Goal: Task Accomplishment & Management: Use online tool/utility

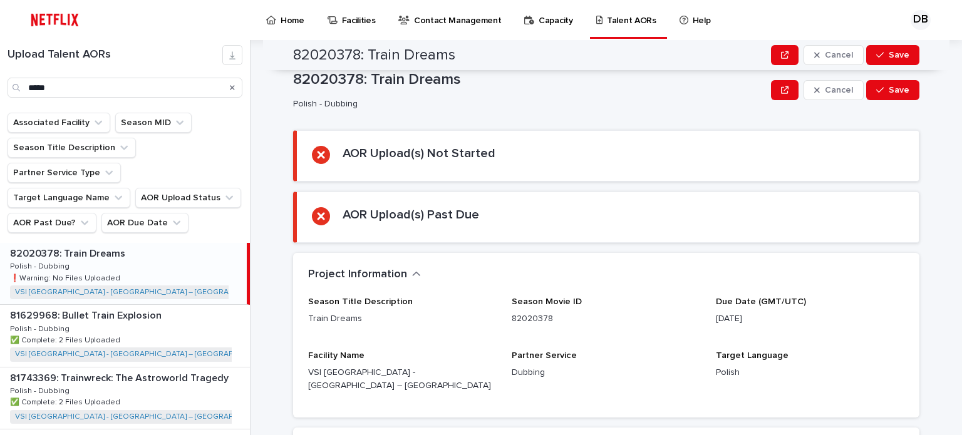
scroll to position [188, 0]
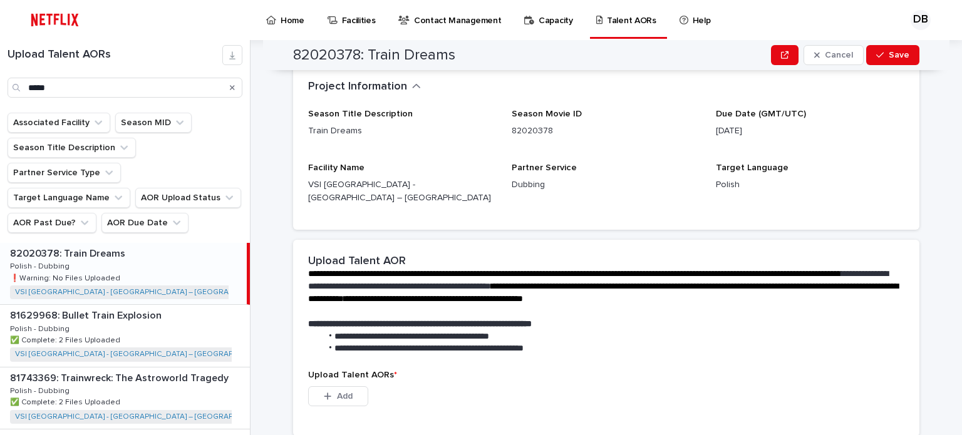
click at [232, 89] on icon "Search" at bounding box center [232, 88] width 5 height 8
click at [203, 90] on input "Search" at bounding box center [125, 88] width 235 height 20
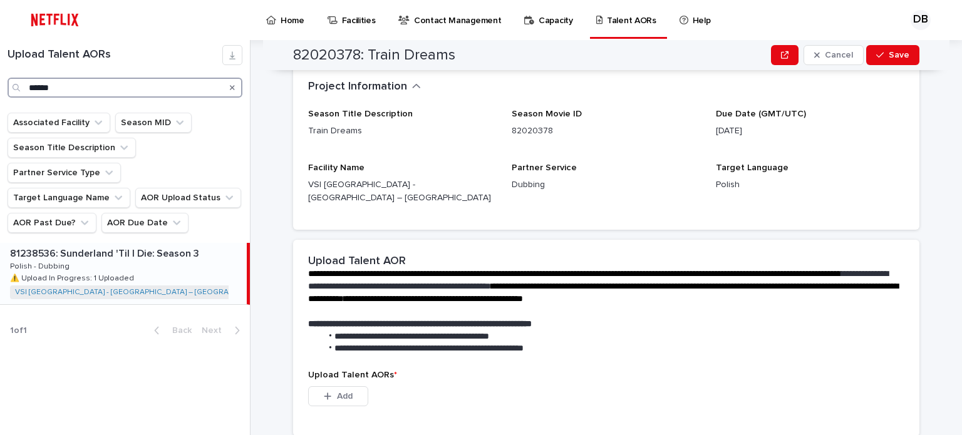
type input "******"
click at [198, 246] on p "81238536: Sunderland 'Til I Die: Season 3" at bounding box center [106, 253] width 192 height 14
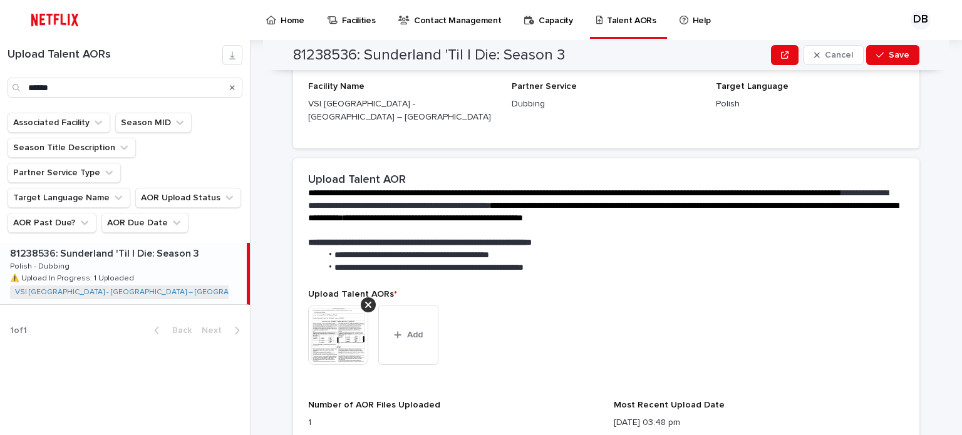
scroll to position [438, 0]
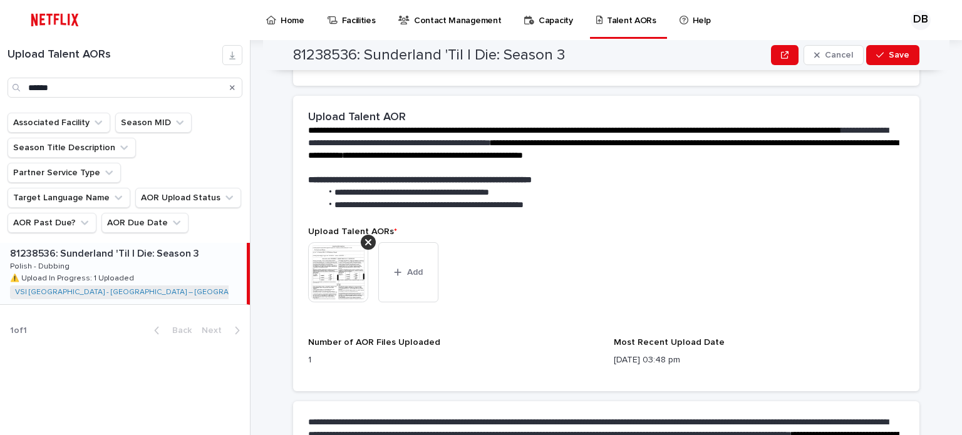
click at [346, 259] on img at bounding box center [338, 272] width 60 height 60
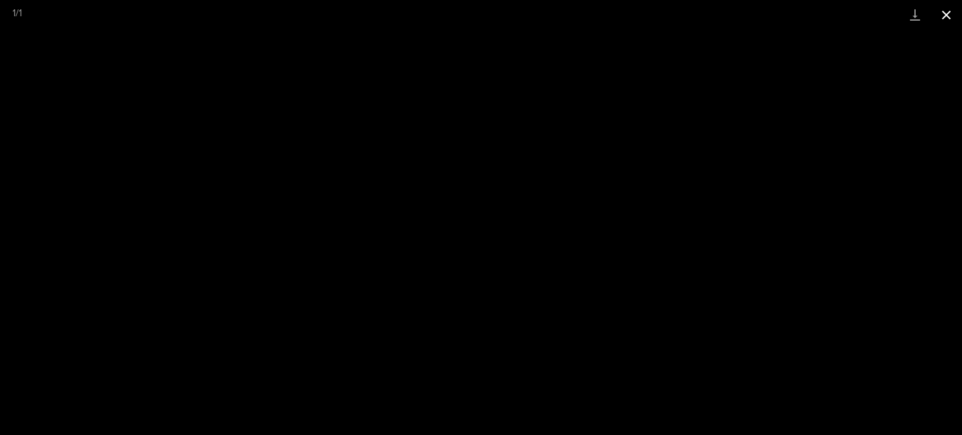
click at [951, 13] on button "Close gallery" at bounding box center [946, 14] width 31 height 29
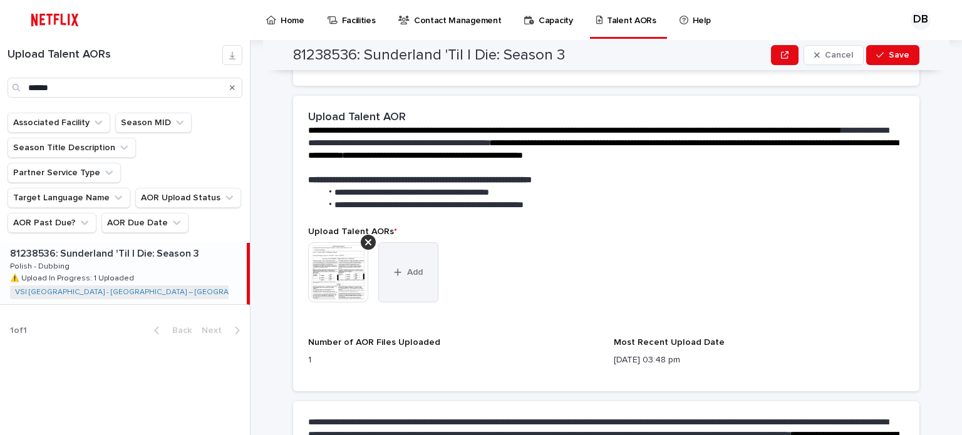
click at [409, 268] on span "Add" at bounding box center [415, 272] width 16 height 9
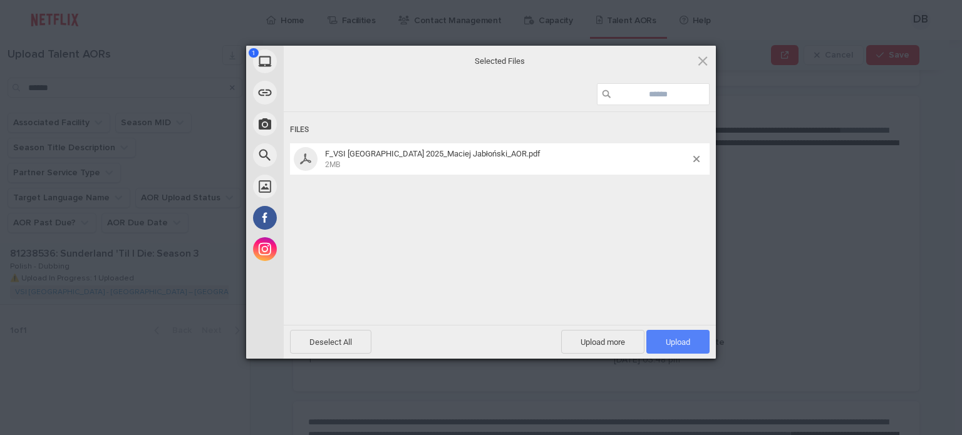
click at [661, 335] on span "Upload 1" at bounding box center [677, 342] width 63 height 24
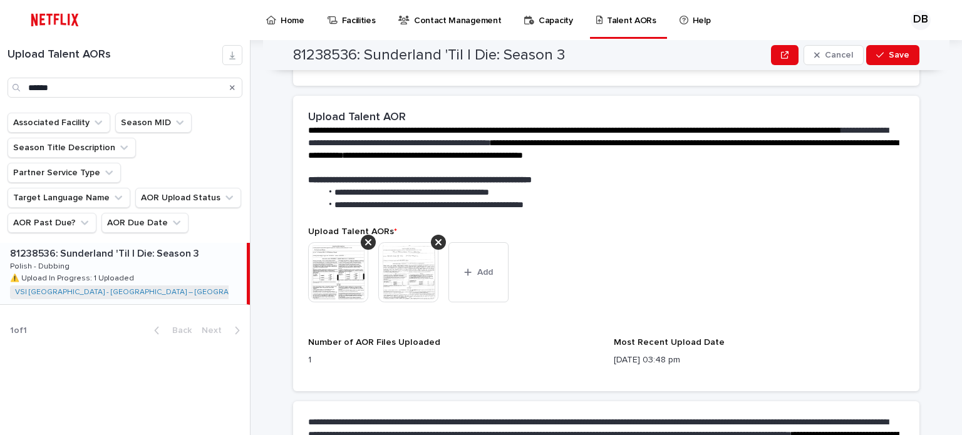
click at [409, 260] on img at bounding box center [408, 272] width 60 height 60
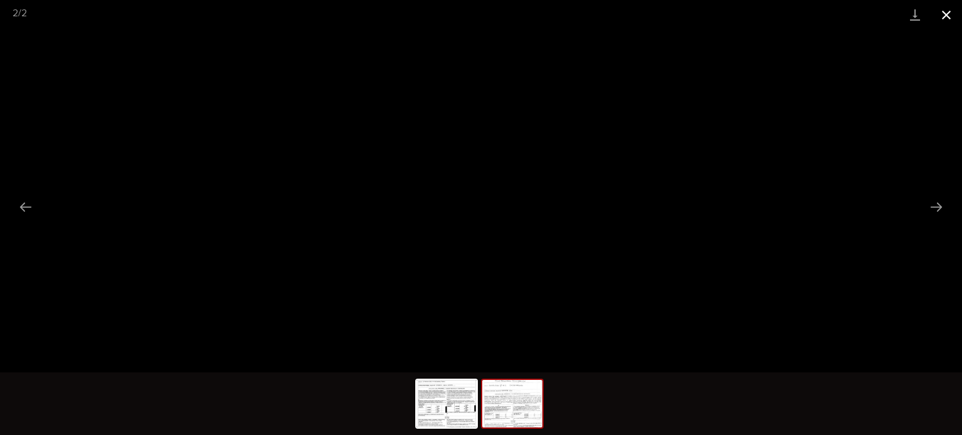
click at [949, 18] on button "Close gallery" at bounding box center [946, 14] width 31 height 29
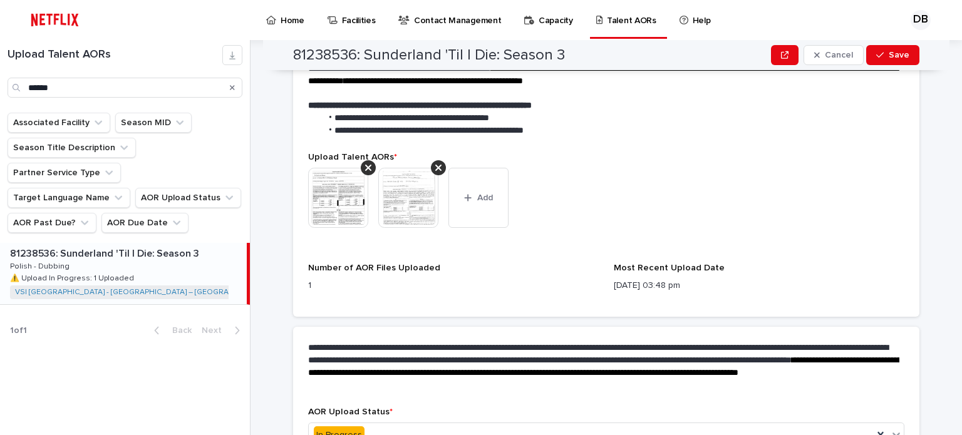
scroll to position [581, 0]
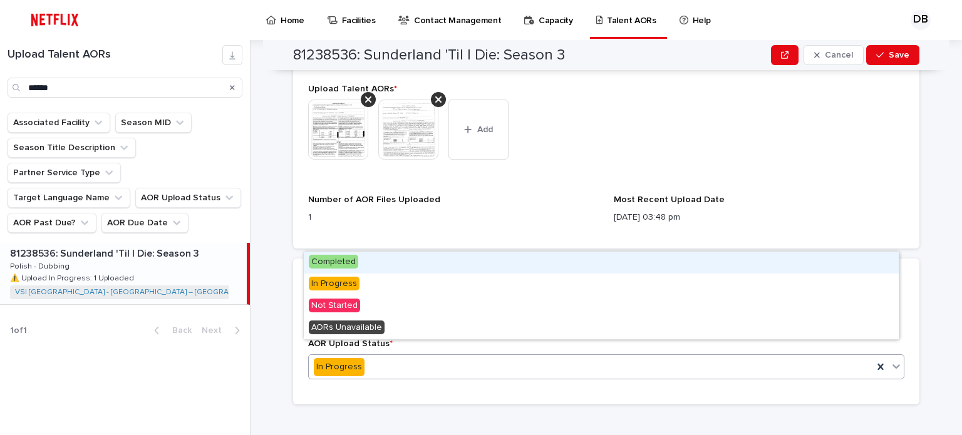
click at [890, 360] on icon at bounding box center [896, 366] width 13 height 13
click at [336, 261] on span "Completed" at bounding box center [333, 262] width 49 height 14
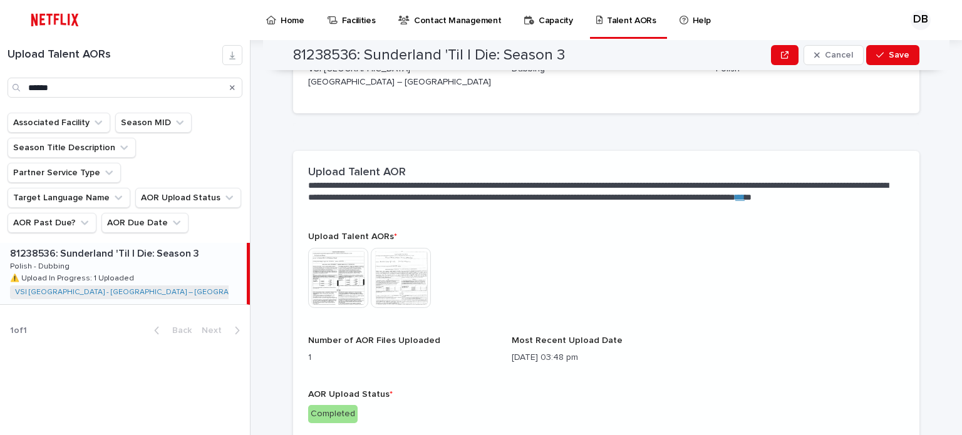
scroll to position [411, 0]
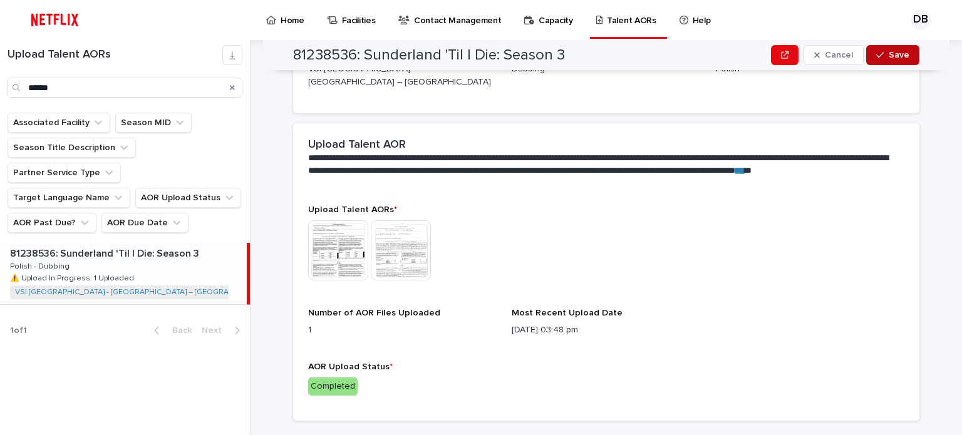
click at [876, 54] on icon "button" at bounding box center [880, 55] width 8 height 9
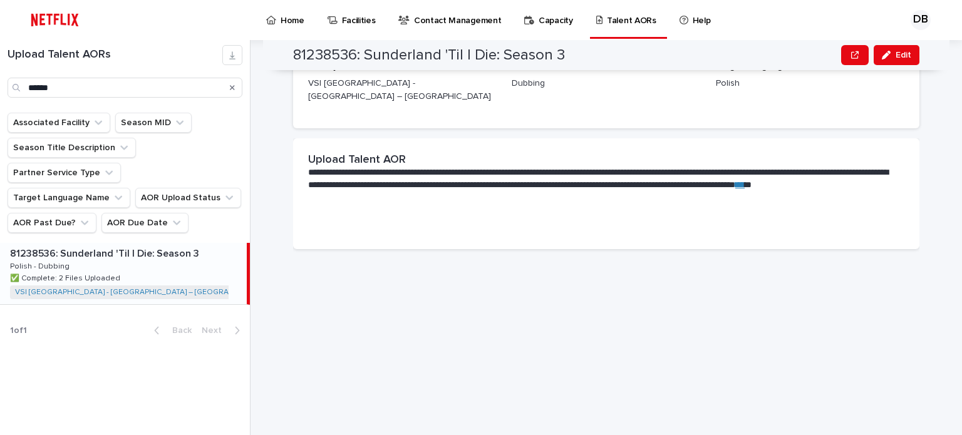
scroll to position [68, 0]
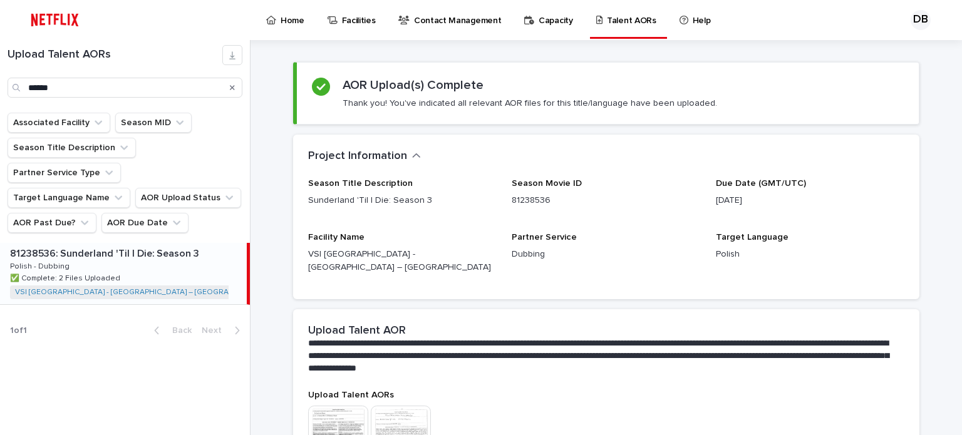
click at [231, 87] on icon "Search" at bounding box center [232, 88] width 5 height 8
click at [217, 87] on input "******" at bounding box center [125, 88] width 235 height 20
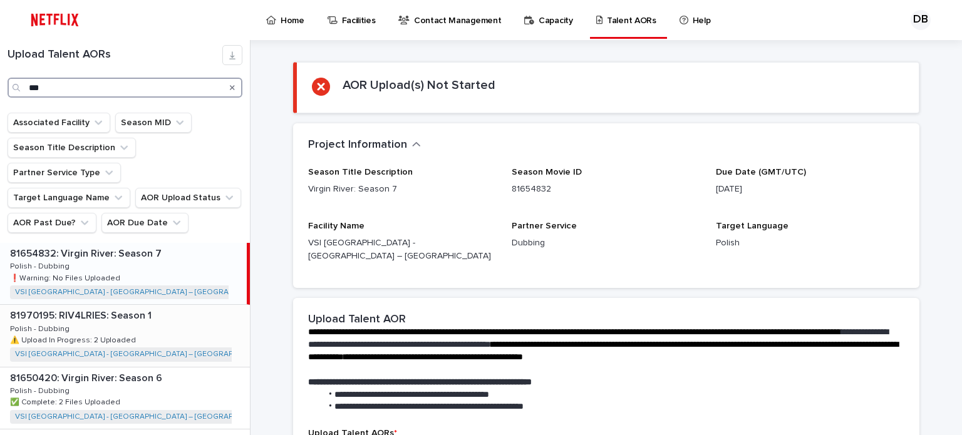
type input "***"
click at [185, 305] on div "81970195: RIV4LRIES: Season 1 81970195: RIV4LRIES: Season 1 Polish - Dubbing Po…" at bounding box center [125, 335] width 250 height 61
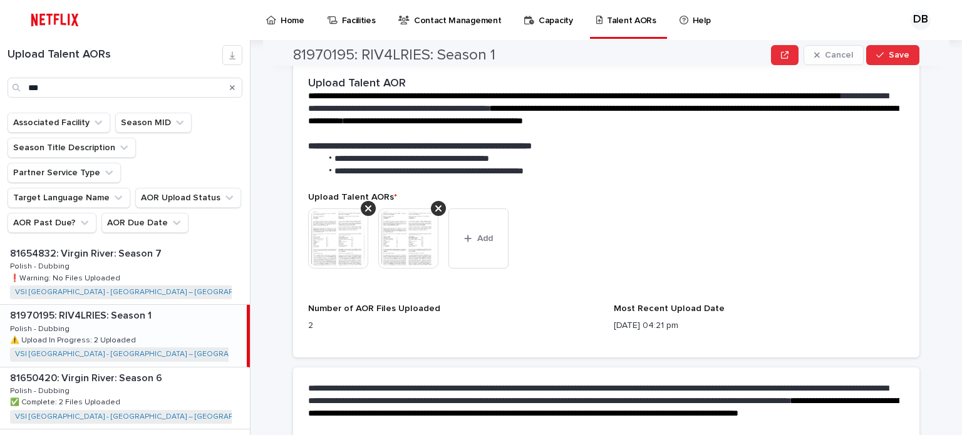
scroll to position [381, 0]
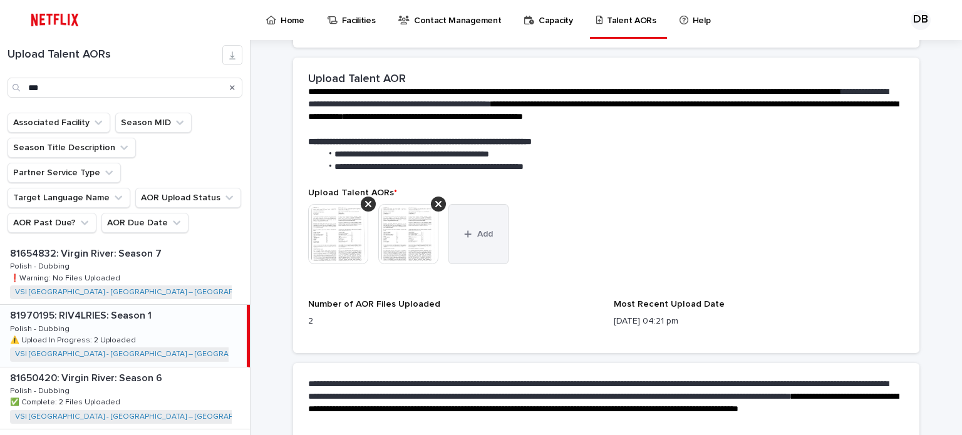
click at [479, 234] on button "Add" at bounding box center [479, 234] width 60 height 60
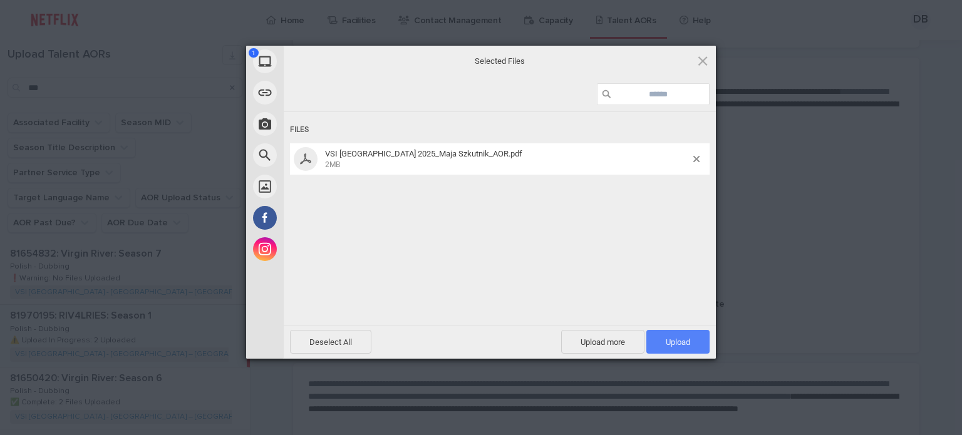
click at [675, 338] on span "Upload 1" at bounding box center [678, 342] width 24 height 9
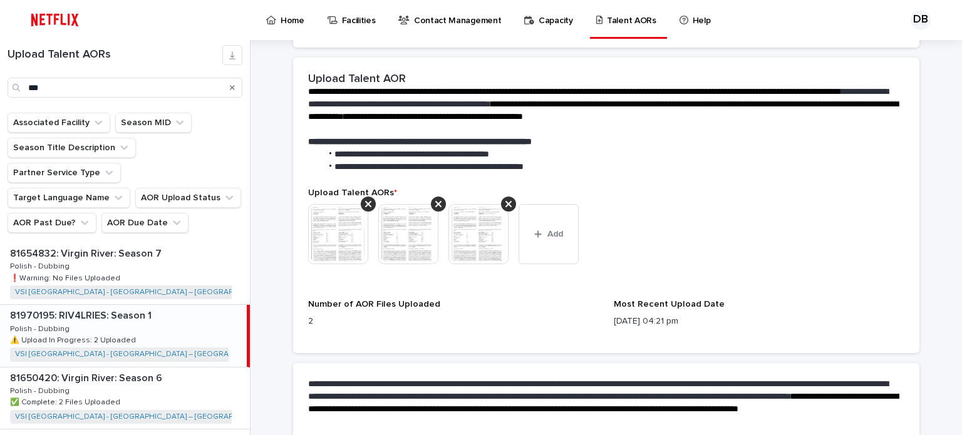
click at [338, 225] on img at bounding box center [338, 234] width 60 height 60
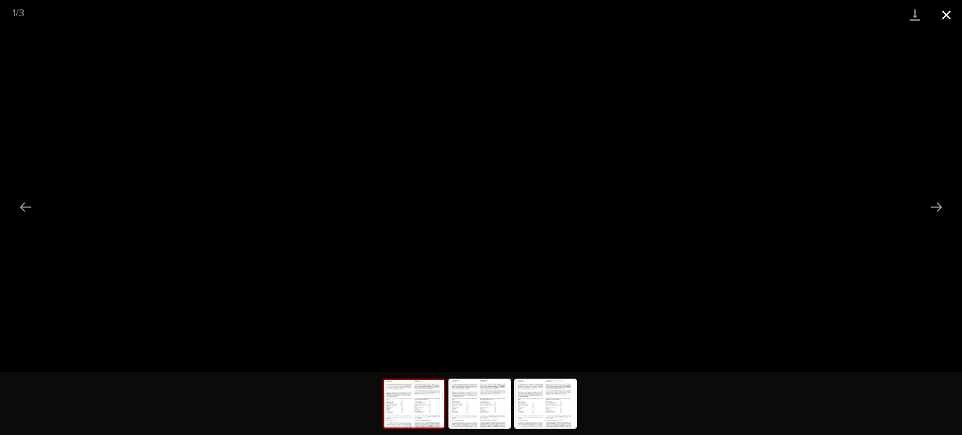
click at [941, 19] on button "Close gallery" at bounding box center [946, 14] width 31 height 29
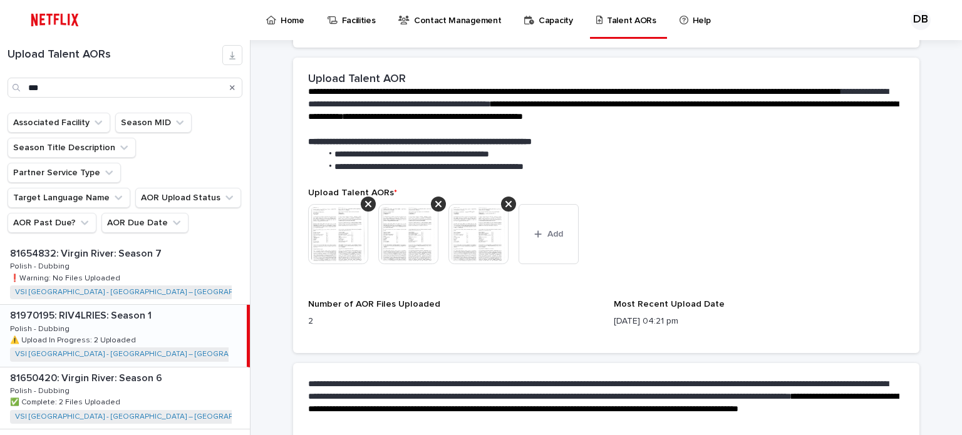
click at [488, 204] on img at bounding box center [479, 234] width 60 height 60
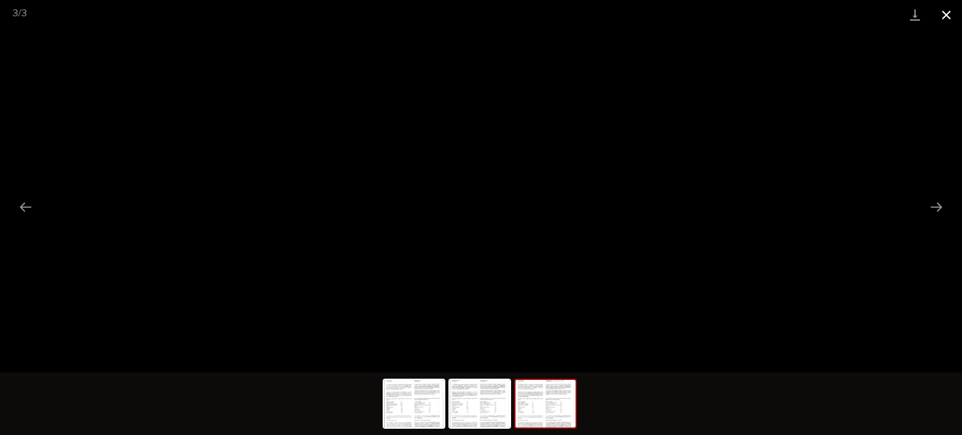
click at [943, 13] on button "Close gallery" at bounding box center [946, 14] width 31 height 29
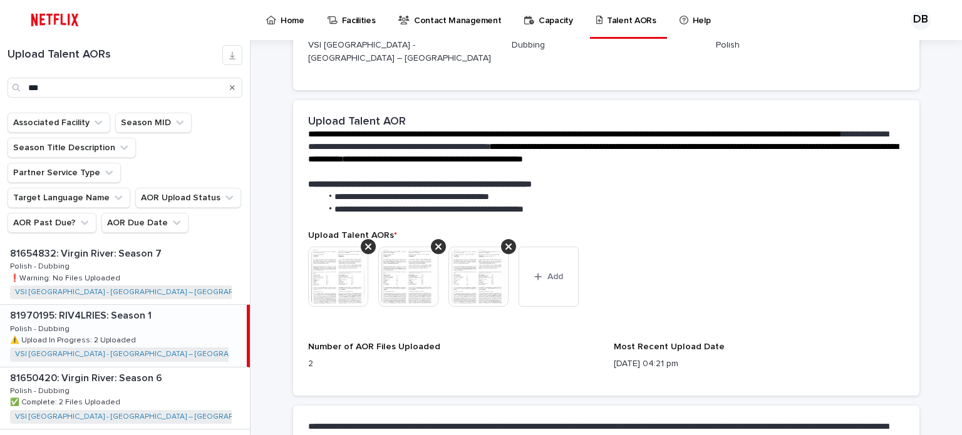
scroll to position [0, 0]
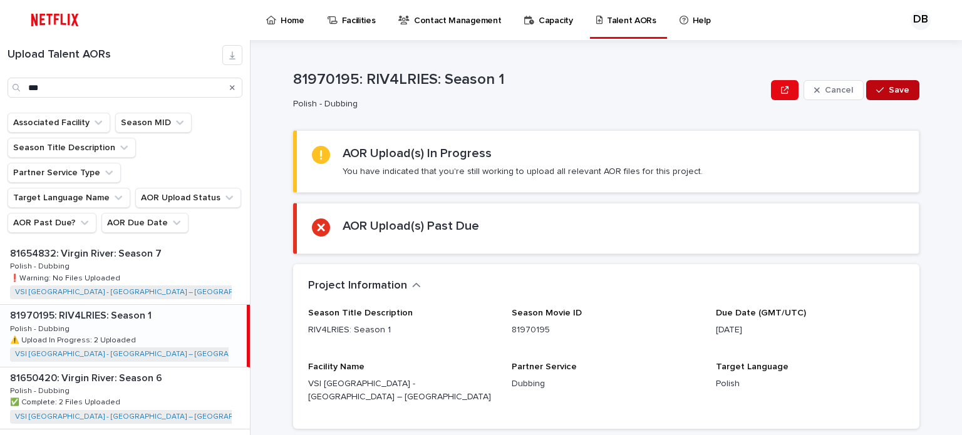
click at [900, 87] on span "Save" at bounding box center [899, 90] width 21 height 9
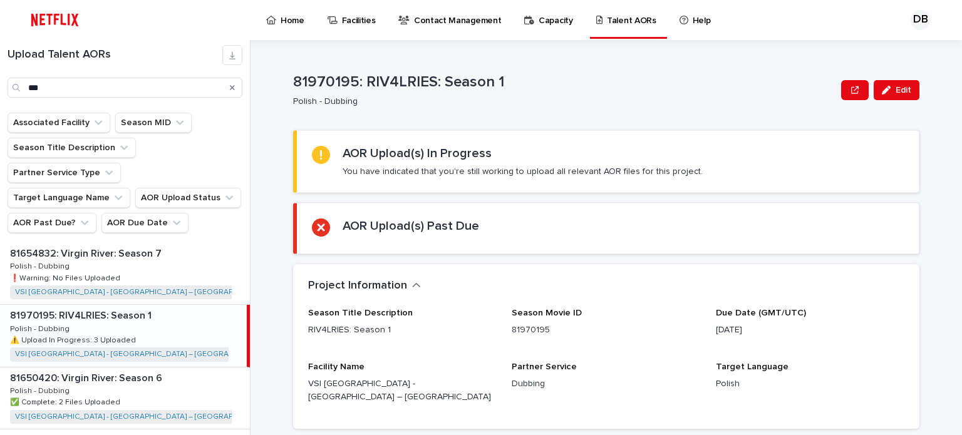
click at [231, 88] on icon "Search" at bounding box center [232, 88] width 5 height 8
click at [200, 91] on input "***" at bounding box center [125, 88] width 235 height 20
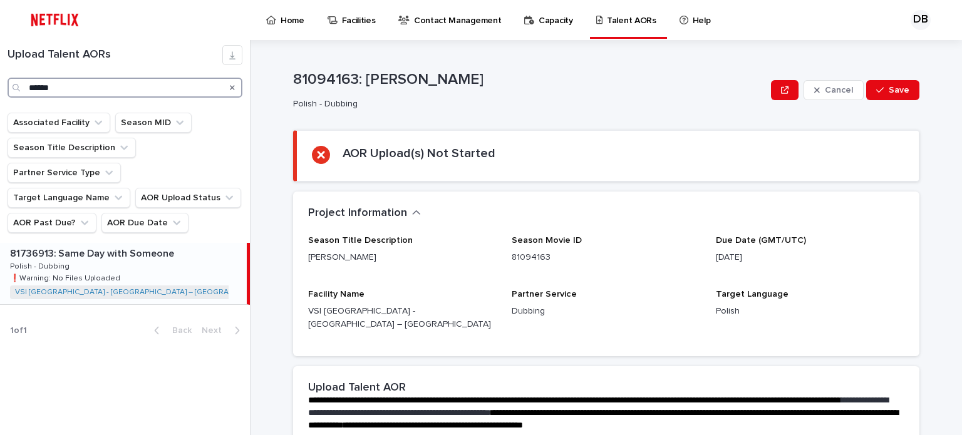
type input "******"
click at [173, 243] on div "81736913: Same Day with Someone 81736913: Same Day with Someone Polish - Dubbin…" at bounding box center [123, 273] width 247 height 61
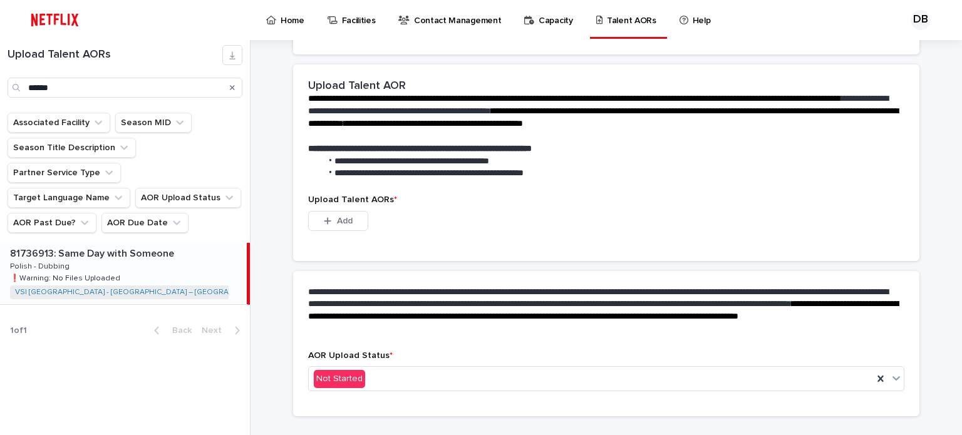
scroll to position [376, 0]
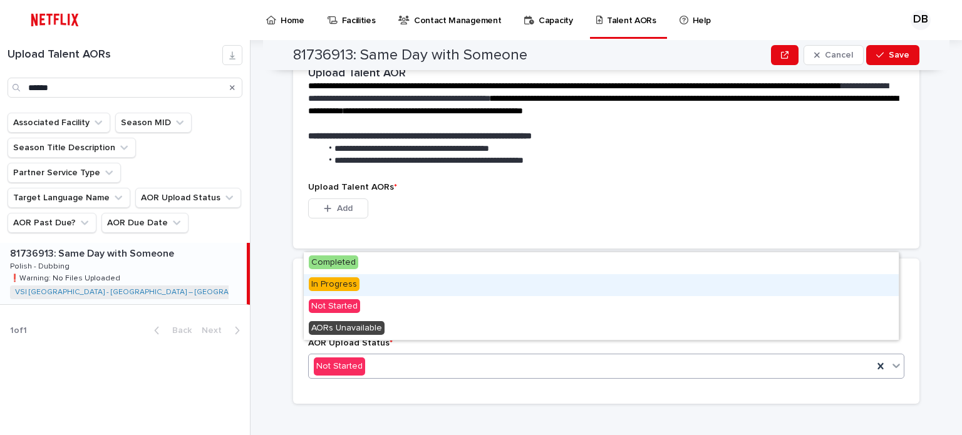
click at [345, 288] on span "In Progress" at bounding box center [334, 284] width 51 height 14
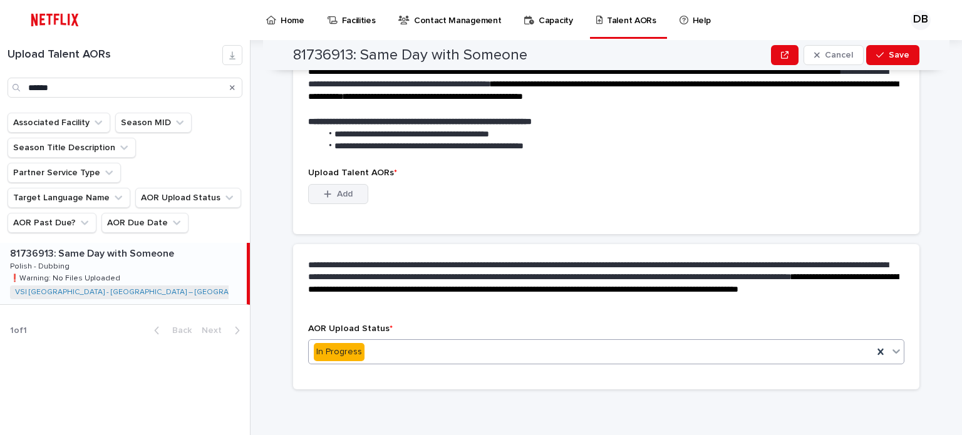
scroll to position [315, 0]
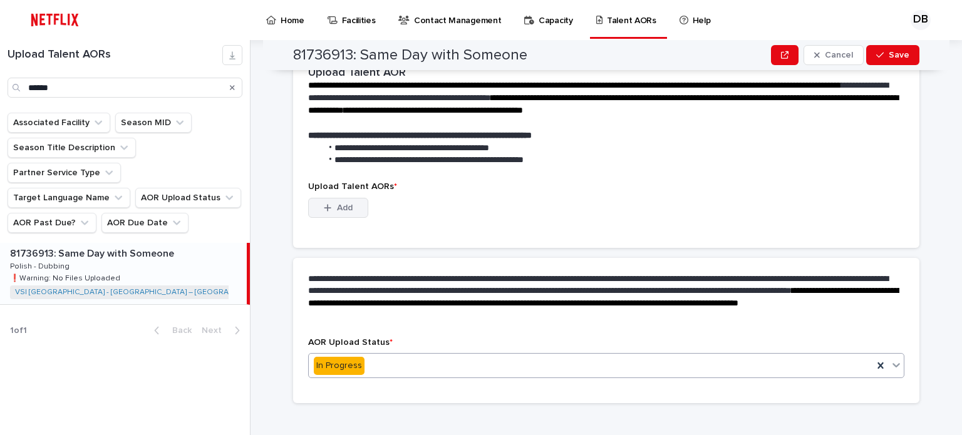
click at [337, 204] on span "Add" at bounding box center [345, 208] width 16 height 9
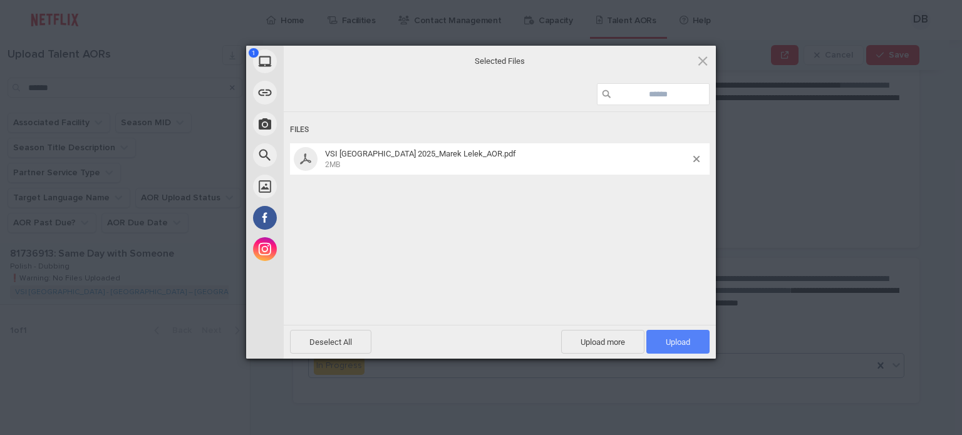
click at [697, 337] on span "Upload 1" at bounding box center [677, 342] width 63 height 24
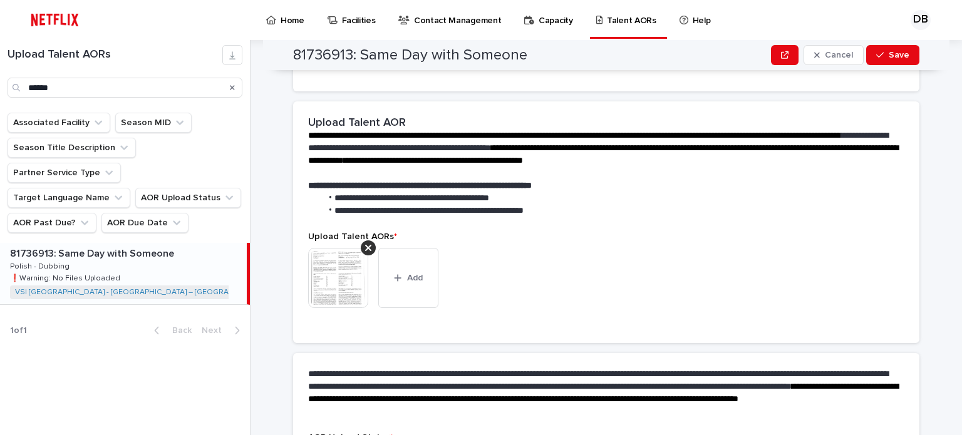
scroll to position [373, 0]
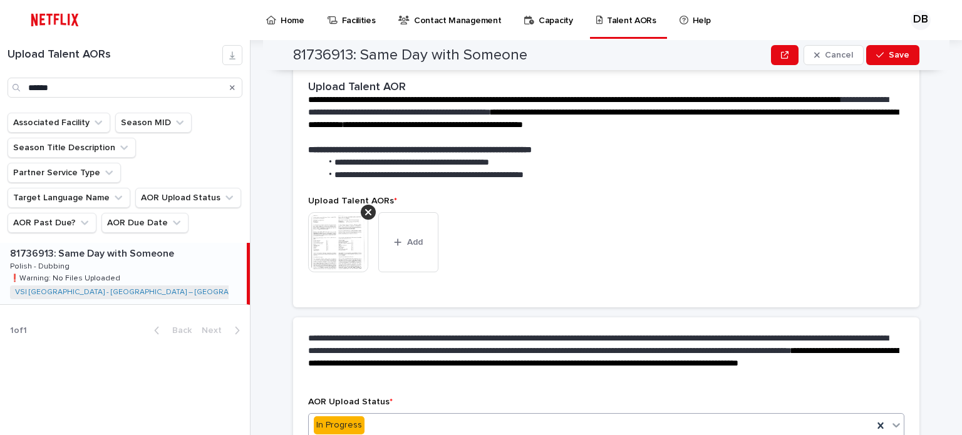
click at [346, 226] on img at bounding box center [338, 242] width 60 height 60
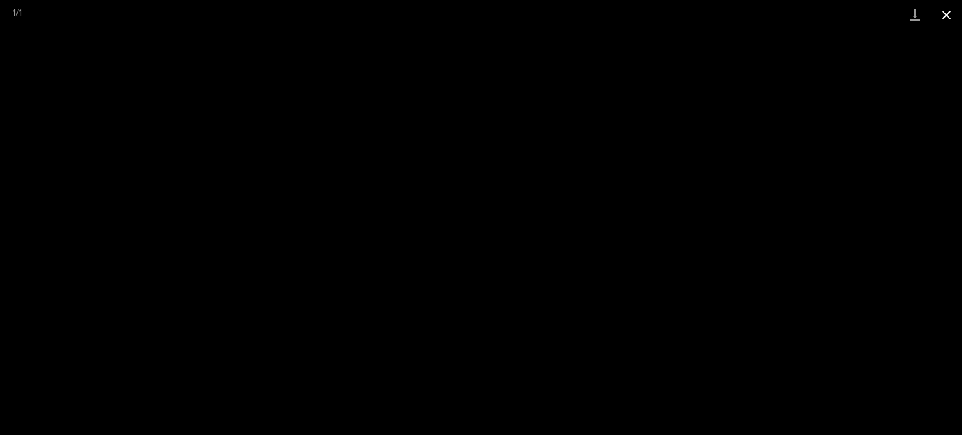
click at [946, 16] on button "Close gallery" at bounding box center [946, 14] width 31 height 29
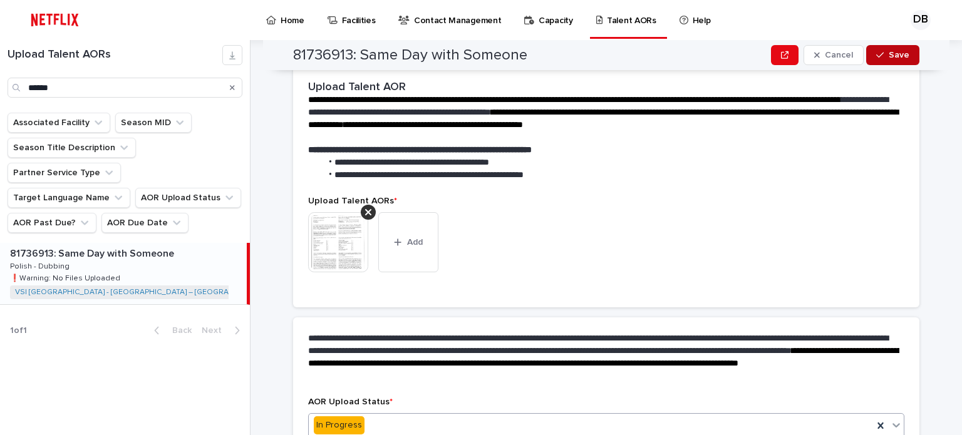
click at [889, 55] on span "Save" at bounding box center [899, 55] width 21 height 9
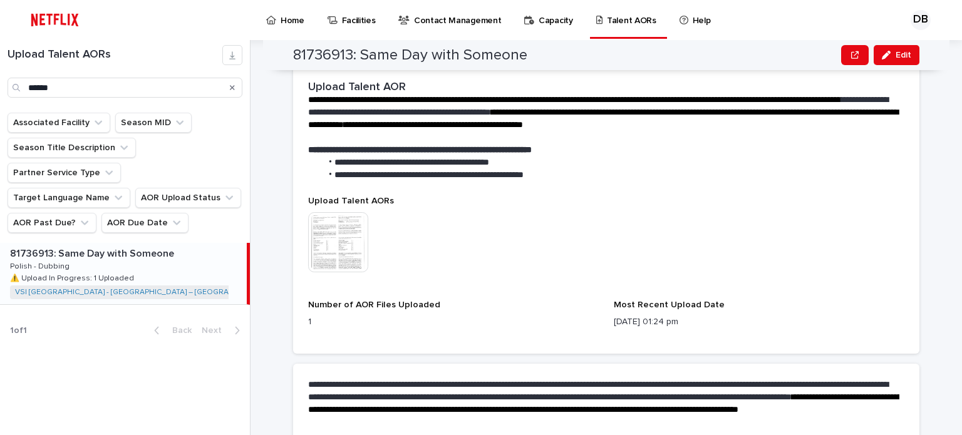
scroll to position [401, 0]
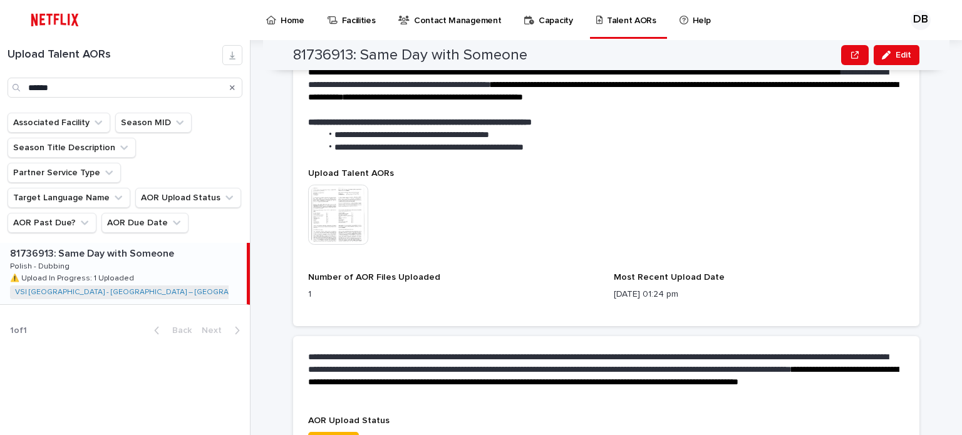
click at [234, 85] on icon "Search" at bounding box center [232, 87] width 5 height 5
click at [209, 91] on input "******" at bounding box center [125, 88] width 235 height 20
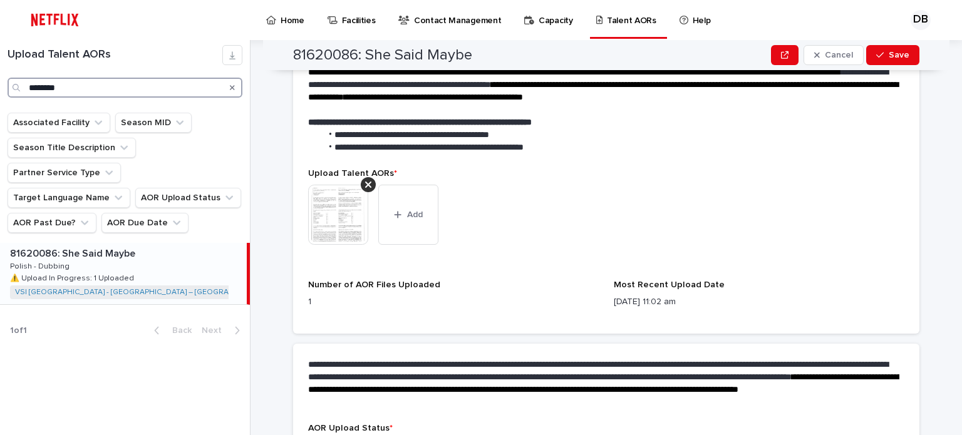
type input "********"
click at [170, 243] on div "81620086: She Said Maybe 81620086: She Said Maybe Polish - Dubbing Polish - Dub…" at bounding box center [123, 273] width 247 height 61
click at [420, 205] on button "Add" at bounding box center [408, 215] width 60 height 60
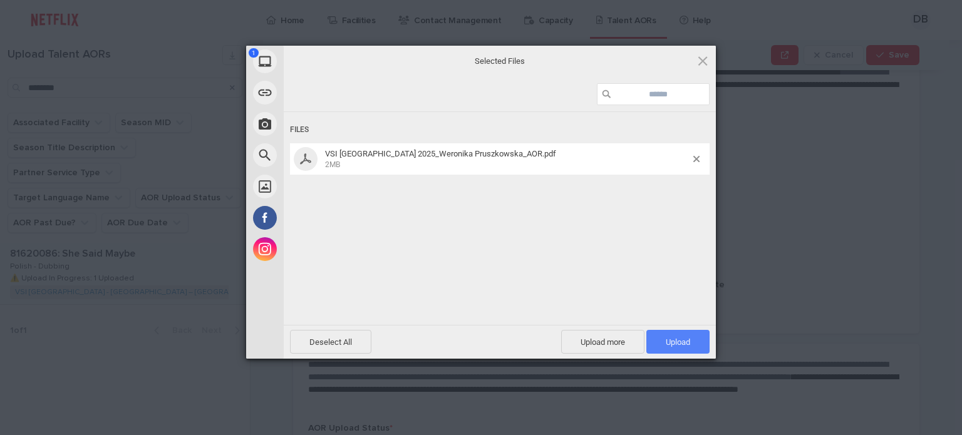
click at [690, 350] on span "Upload 1" at bounding box center [677, 342] width 63 height 24
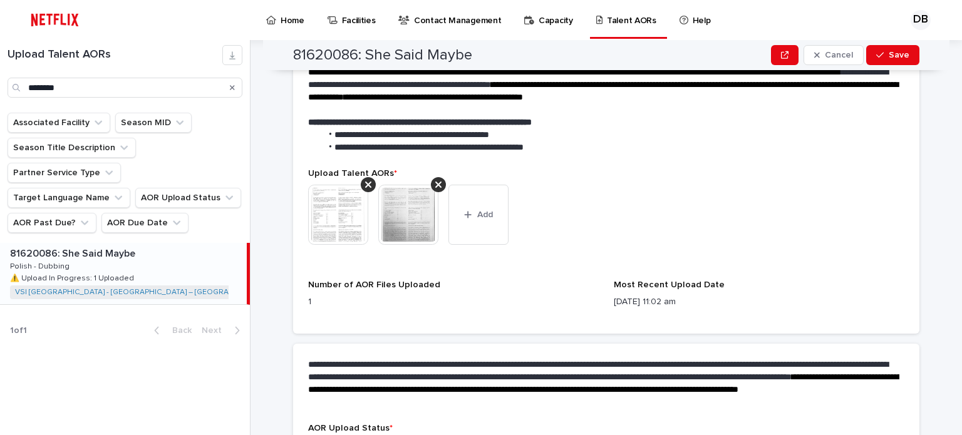
click at [341, 199] on img at bounding box center [338, 215] width 60 height 60
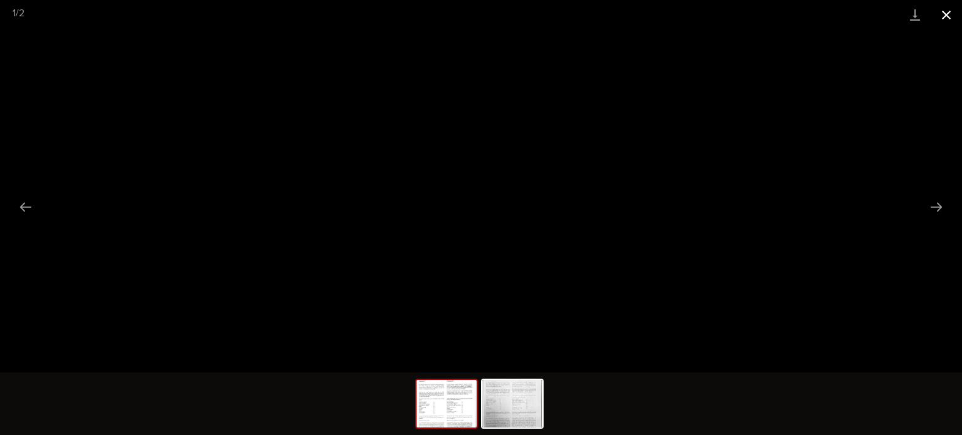
click at [945, 12] on button "Close gallery" at bounding box center [946, 14] width 31 height 29
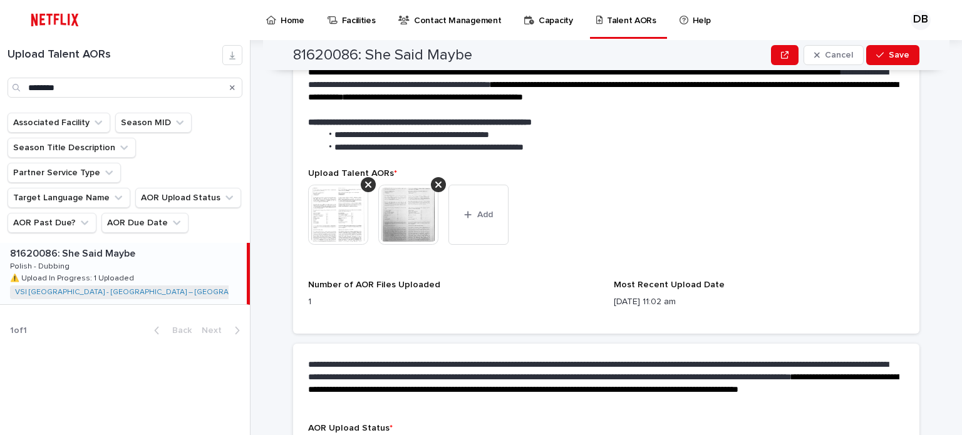
click at [406, 203] on img at bounding box center [408, 215] width 60 height 60
click at [399, 202] on img at bounding box center [408, 215] width 60 height 60
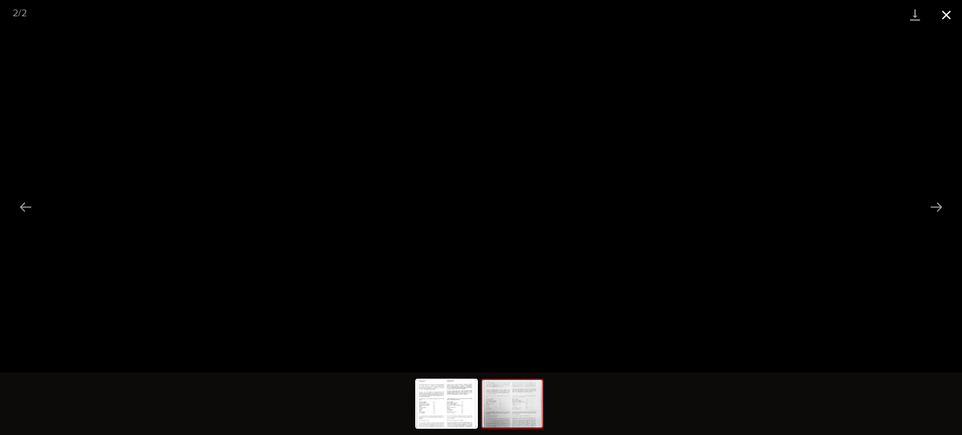
click at [947, 13] on button "Close gallery" at bounding box center [946, 14] width 31 height 29
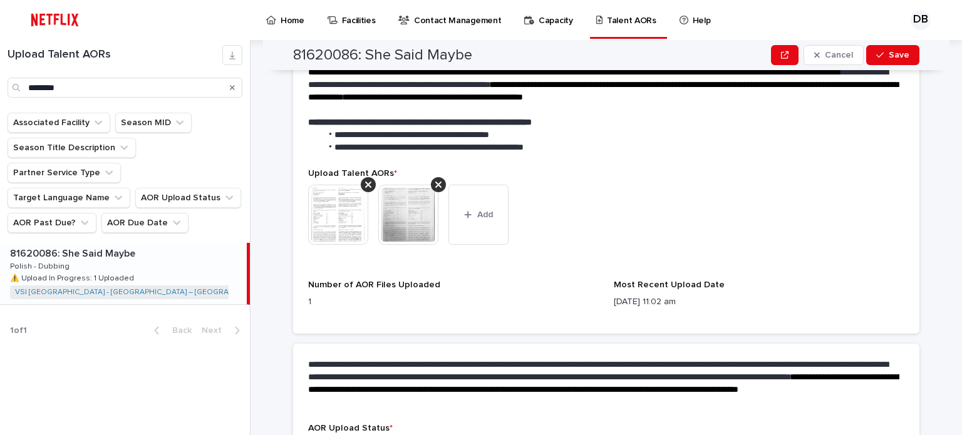
scroll to position [486, 0]
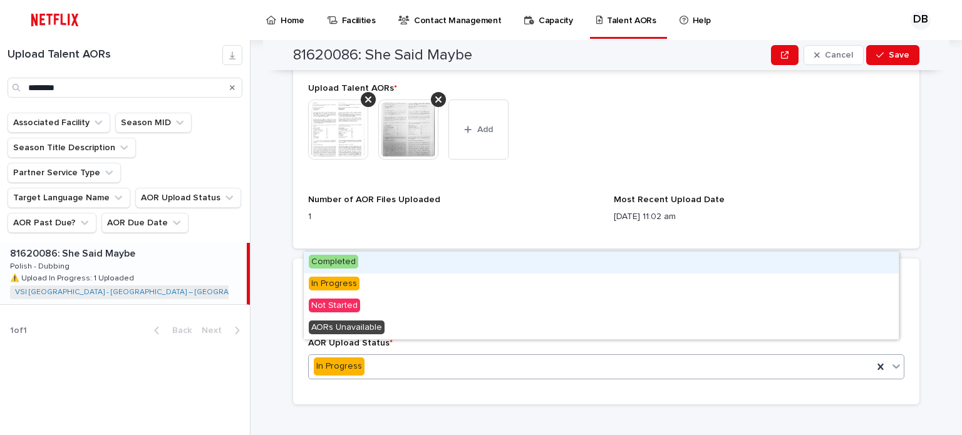
click at [347, 269] on span "Completed" at bounding box center [333, 262] width 49 height 14
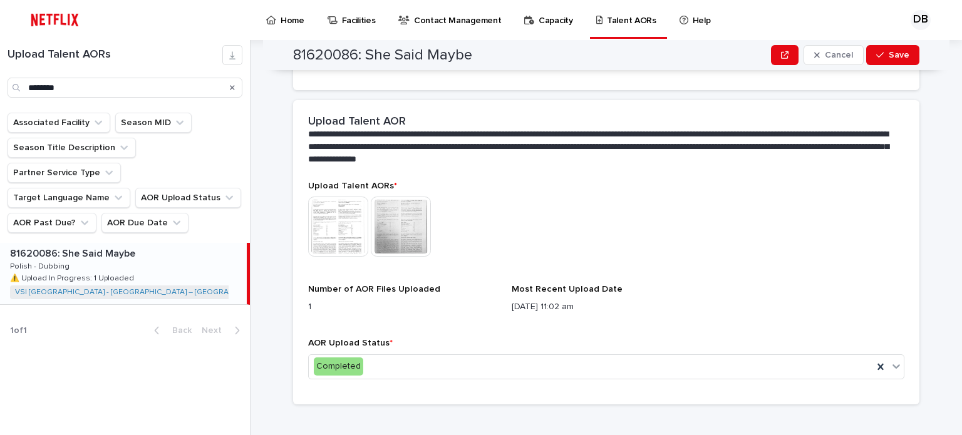
scroll to position [339, 0]
click at [889, 49] on button "Save" at bounding box center [892, 55] width 53 height 20
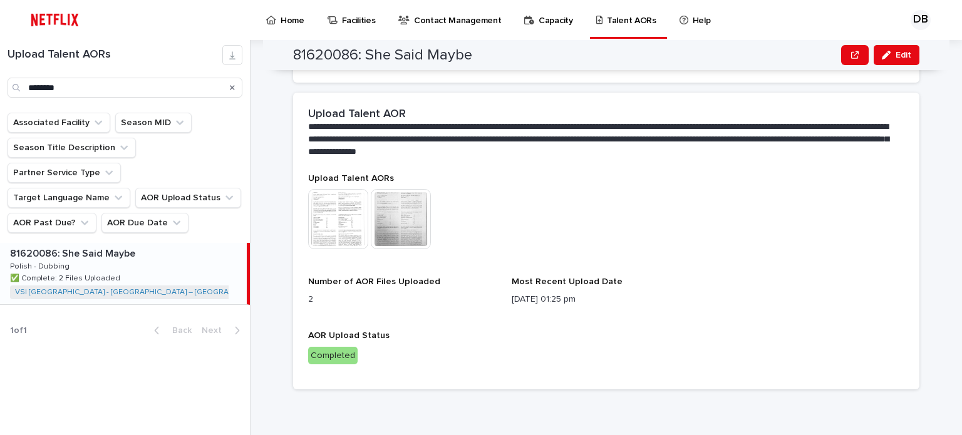
scroll to position [271, 0]
